Goal: Transaction & Acquisition: Subscribe to service/newsletter

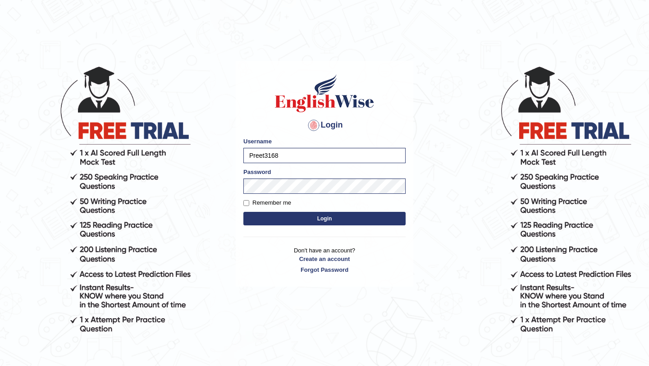
click at [291, 224] on button "Login" at bounding box center [325, 219] width 162 height 14
